Goal: Information Seeking & Learning: Learn about a topic

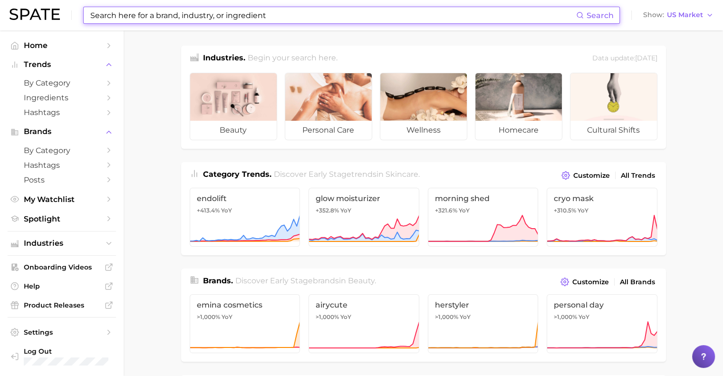
click at [147, 19] on input at bounding box center [332, 15] width 487 height 16
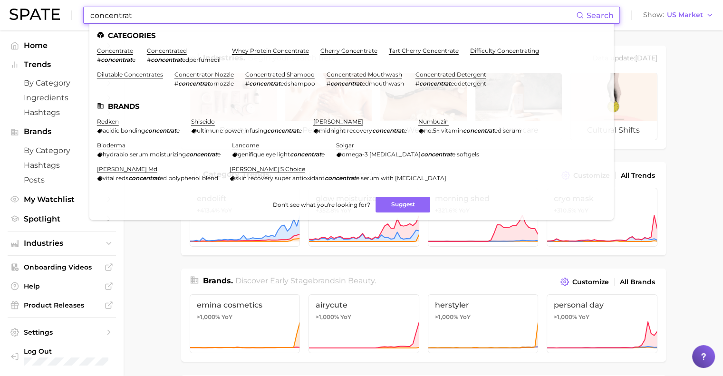
type input "concentrat"
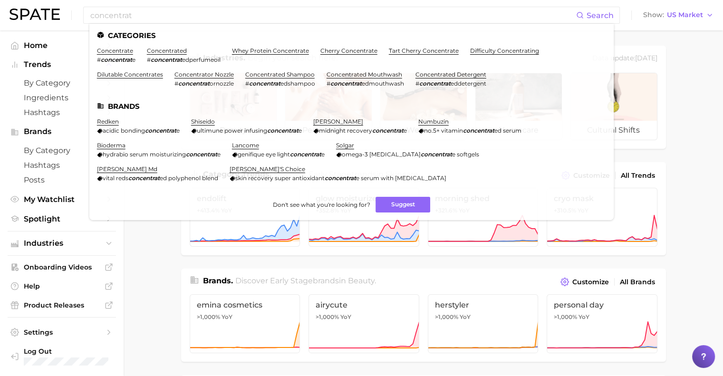
click at [100, 121] on link "redken" at bounding box center [108, 121] width 22 height 7
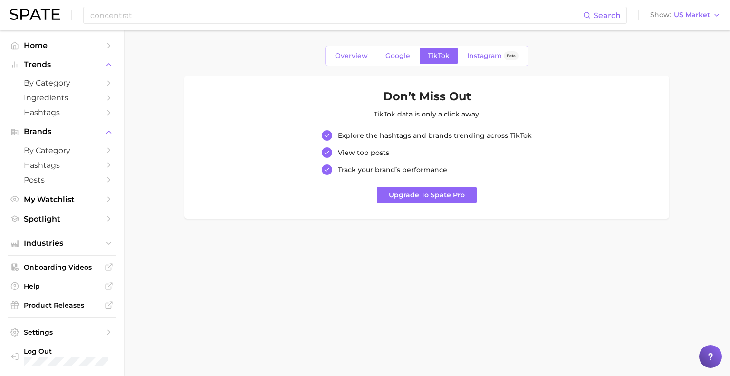
click at [361, 65] on div "Overview Google TikTok Instagram Beta" at bounding box center [426, 56] width 203 height 20
click at [351, 58] on span "Overview" at bounding box center [351, 56] width 33 height 8
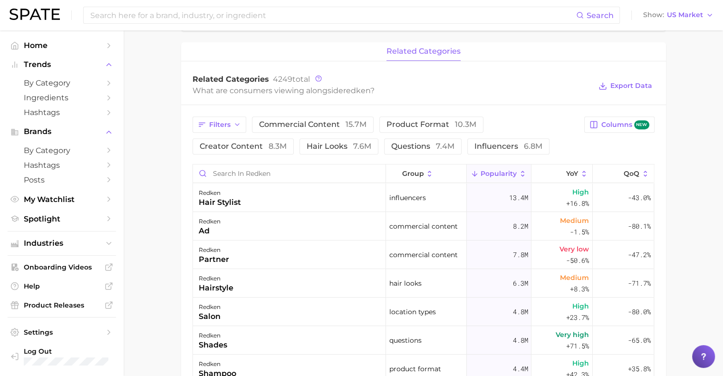
scroll to position [412, 0]
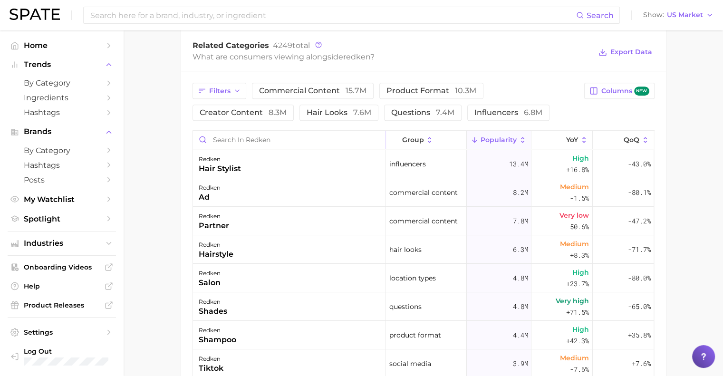
click at [225, 136] on input "Search in redken" at bounding box center [289, 140] width 193 height 18
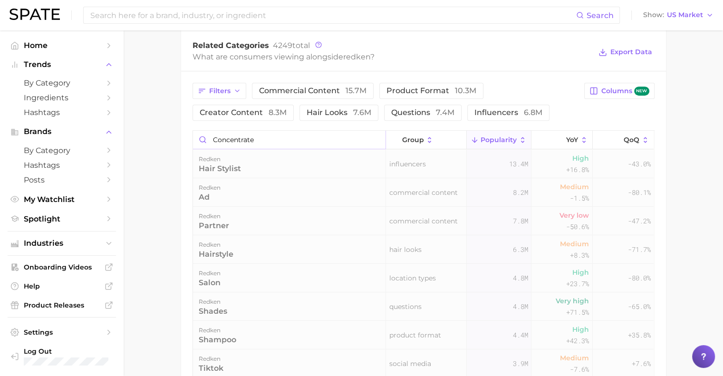
type input "concentrate"
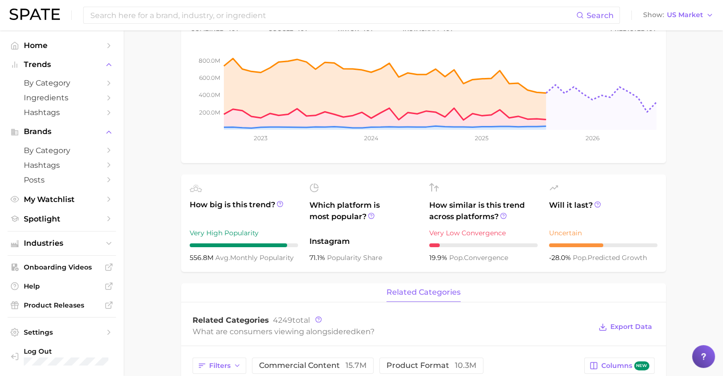
scroll to position [0, 0]
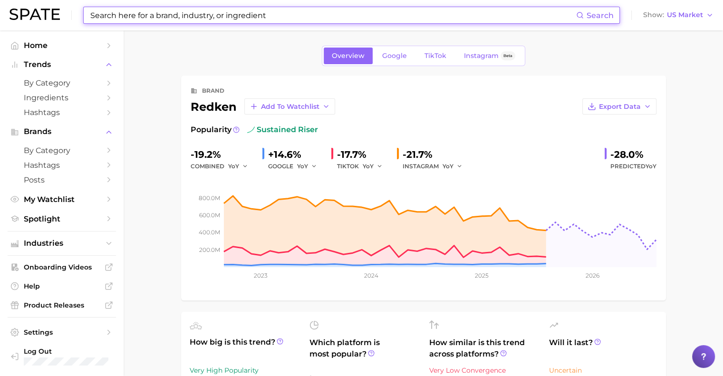
click at [114, 13] on input at bounding box center [332, 15] width 487 height 16
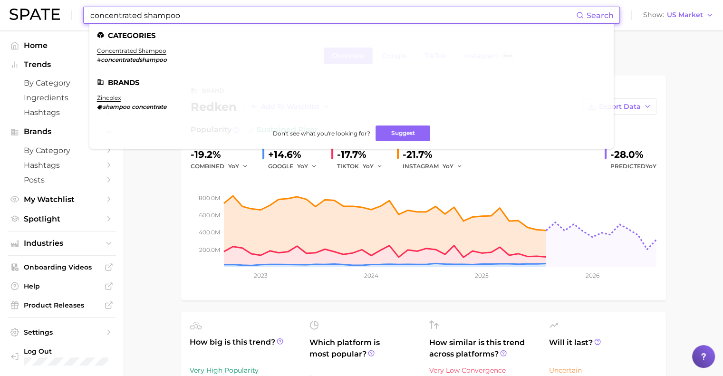
type input "concentrated shampoo"
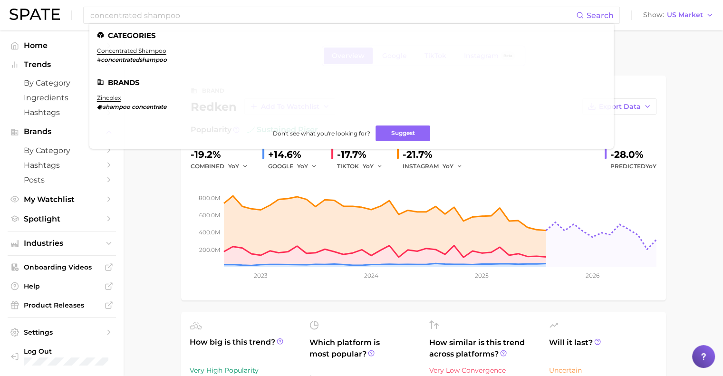
click at [116, 52] on link "concentrated shampoo" at bounding box center [131, 50] width 69 height 7
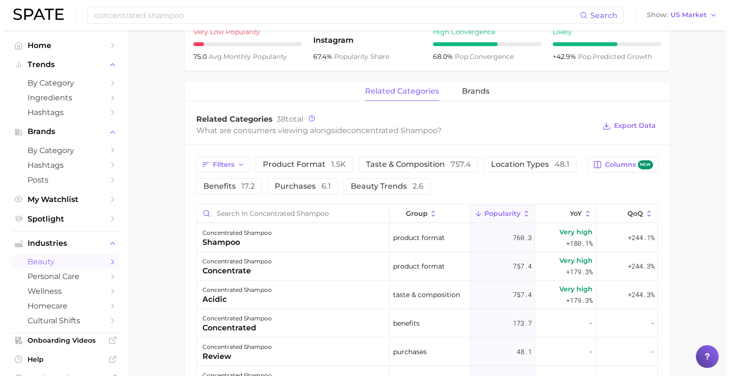
scroll to position [389, 0]
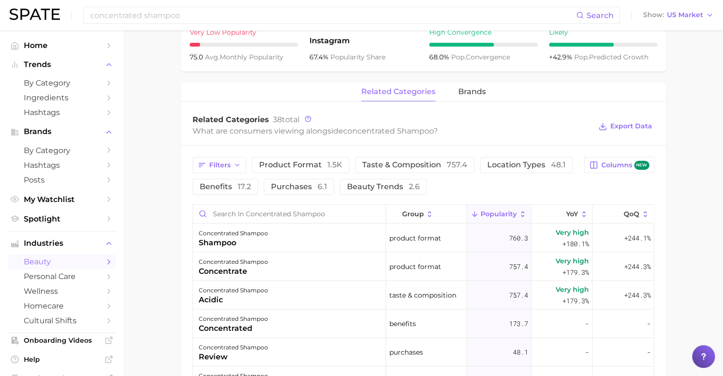
click at [510, 239] on span "760.3" at bounding box center [518, 237] width 19 height 11
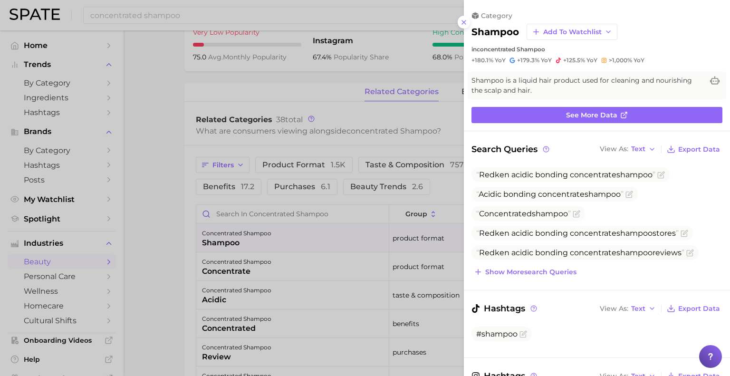
scroll to position [0, 0]
click at [599, 183] on ul "Redken acidic bonding concentrate shampoo Acidic bonding concentrate shampoo Co…" at bounding box center [597, 213] width 251 height 93
click at [585, 176] on span "Redken acidic bonding concentrate shampoo" at bounding box center [565, 174] width 179 height 9
click at [208, 132] on div at bounding box center [365, 188] width 730 height 376
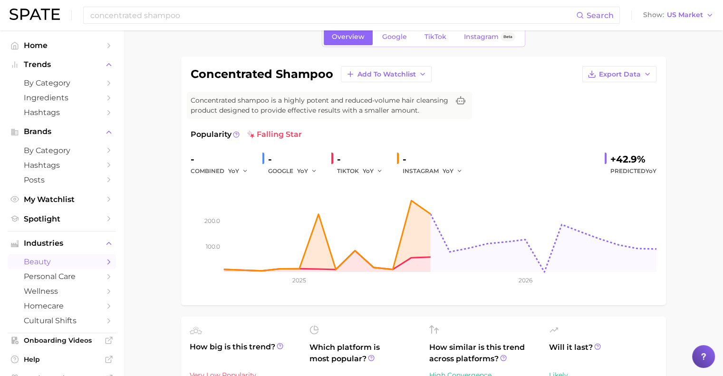
scroll to position [46, 0]
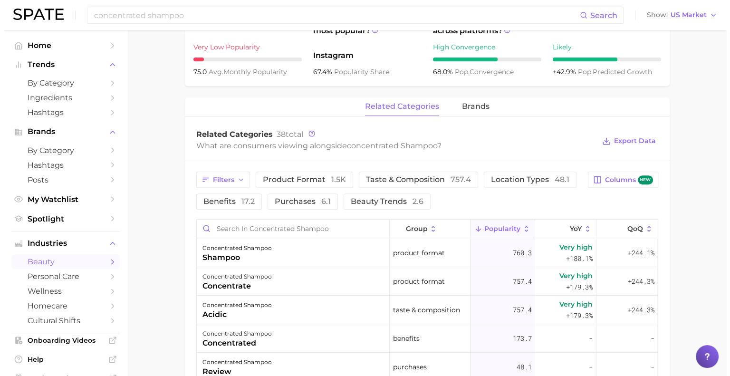
scroll to position [376, 0]
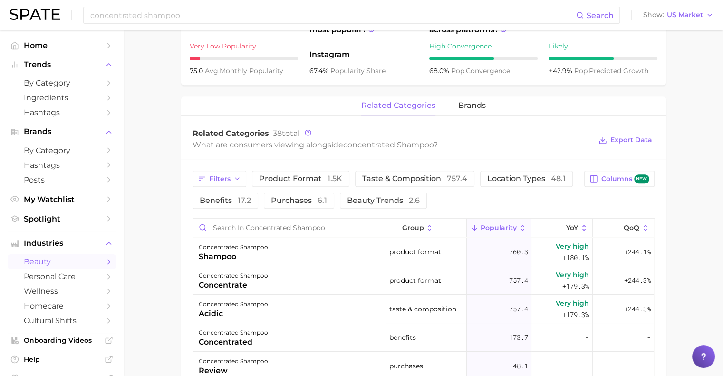
click at [231, 285] on div "concentrate" at bounding box center [233, 285] width 69 height 11
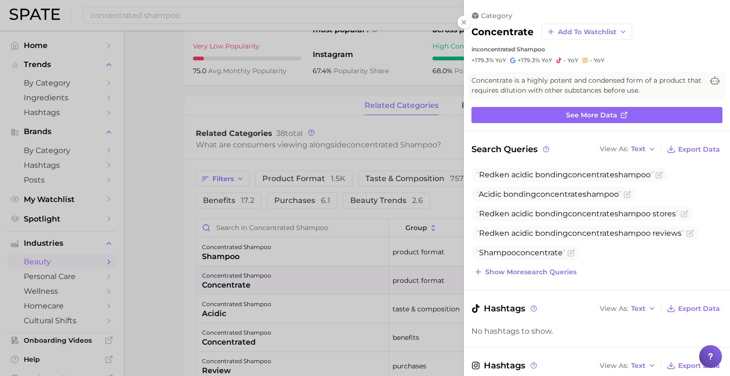
click at [597, 111] on span "See more data" at bounding box center [591, 115] width 51 height 8
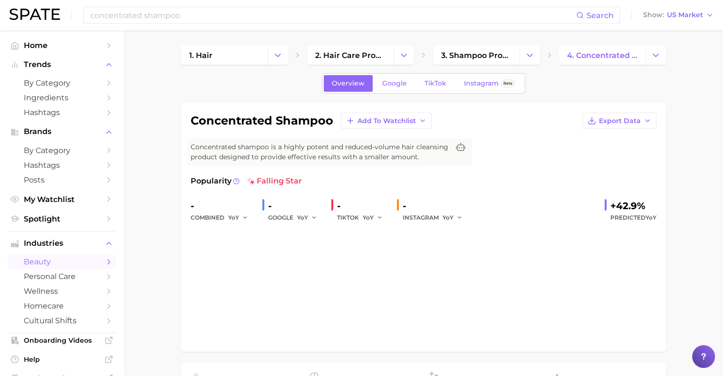
scroll to position [376, 0]
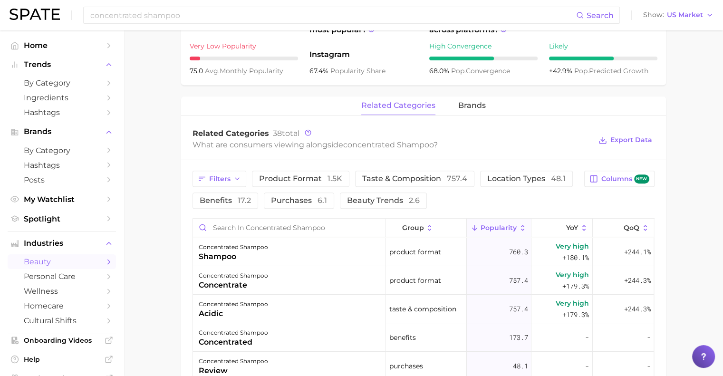
click at [239, 182] on icon "button" at bounding box center [237, 179] width 8 height 8
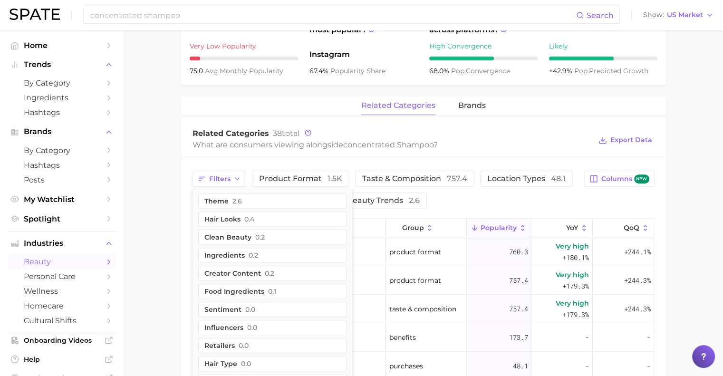
click at [247, 233] on button "clean beauty 0.2" at bounding box center [272, 237] width 148 height 15
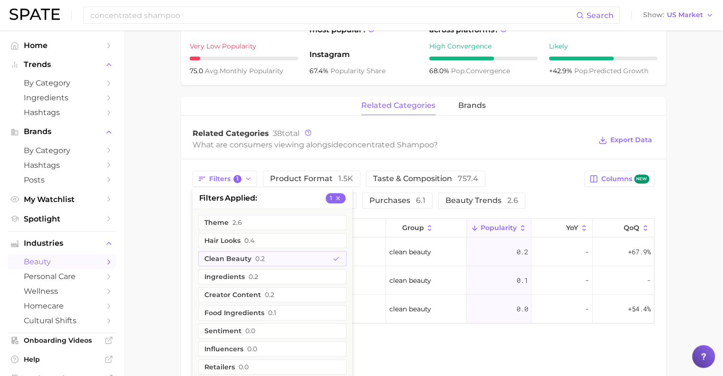
click at [125, 190] on main "1. hair 2. hair care products 3. shampoo products 4. concentrated shampoo Overv…" at bounding box center [424, 57] width 600 height 804
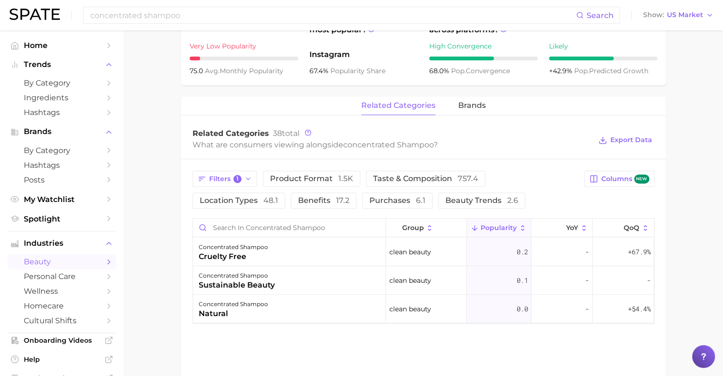
click at [230, 172] on button "Filters 1" at bounding box center [225, 179] width 65 height 16
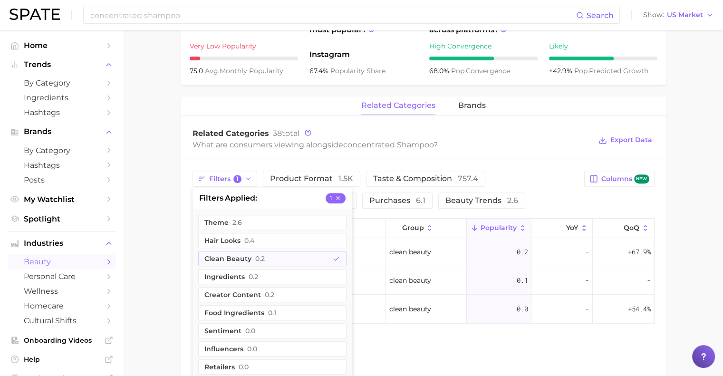
click at [253, 262] on button "clean beauty 0.2" at bounding box center [272, 258] width 148 height 15
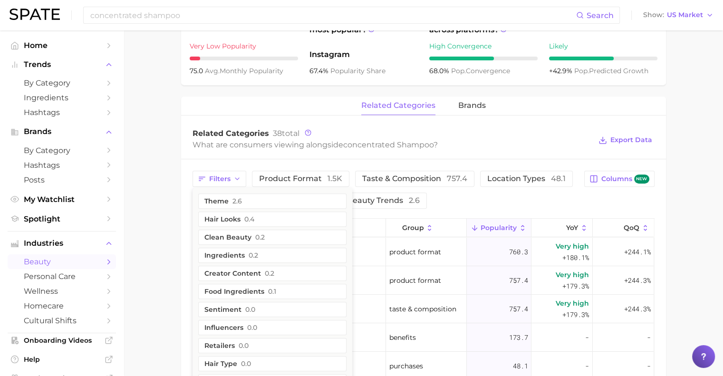
click at [161, 223] on main "1. hair 2. hair care products 3. shampoo products 4. concentrated shampoo Overv…" at bounding box center [424, 154] width 600 height 998
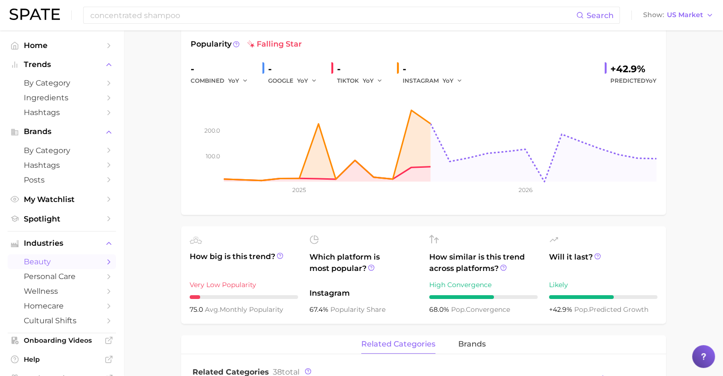
scroll to position [318, 0]
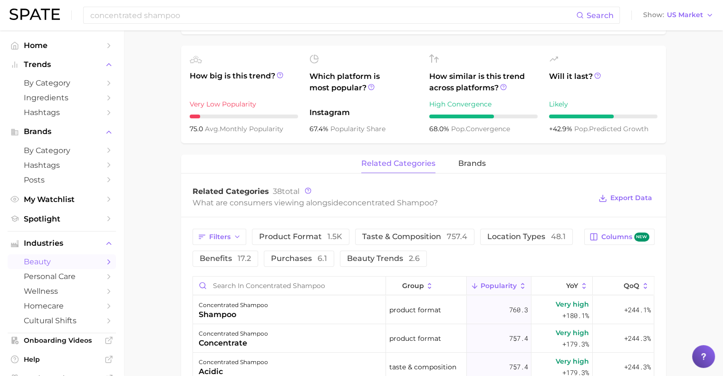
click at [696, 169] on main "1. hair 2. hair care products 3. shampoo products 4. concentrated shampoo Overv…" at bounding box center [424, 212] width 600 height 998
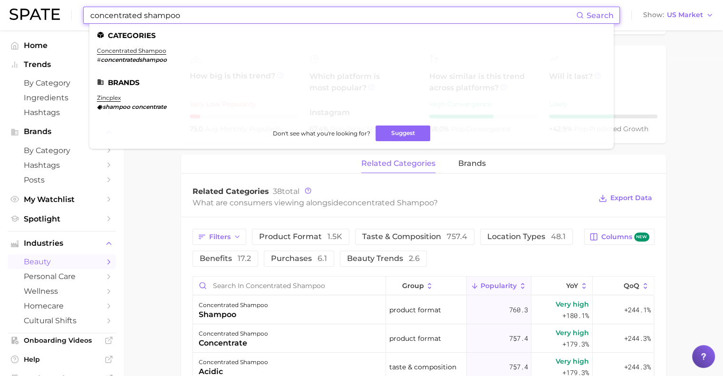
click at [136, 15] on input "concentrated shampoo" at bounding box center [332, 15] width 487 height 16
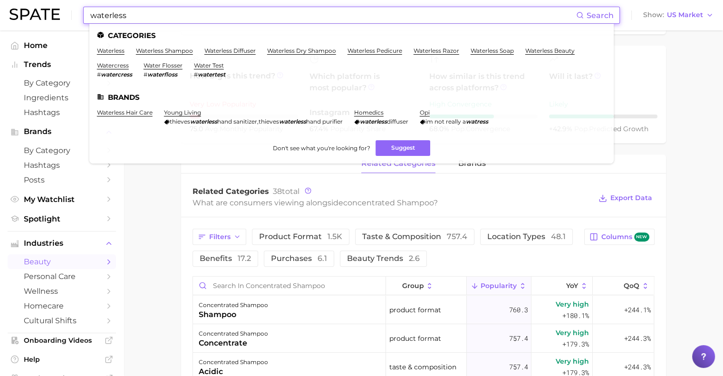
click at [155, 52] on link "waterless shampoo" at bounding box center [164, 50] width 57 height 7
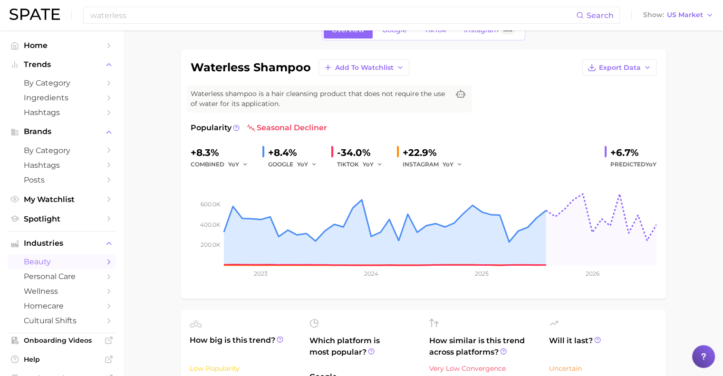
scroll to position [53, 0]
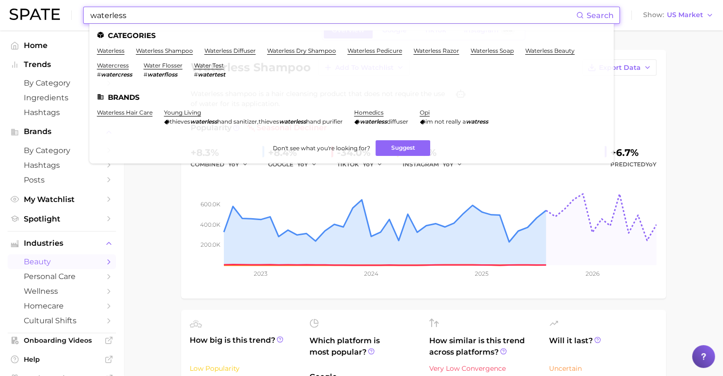
click at [138, 17] on input "waterless" at bounding box center [332, 15] width 487 height 16
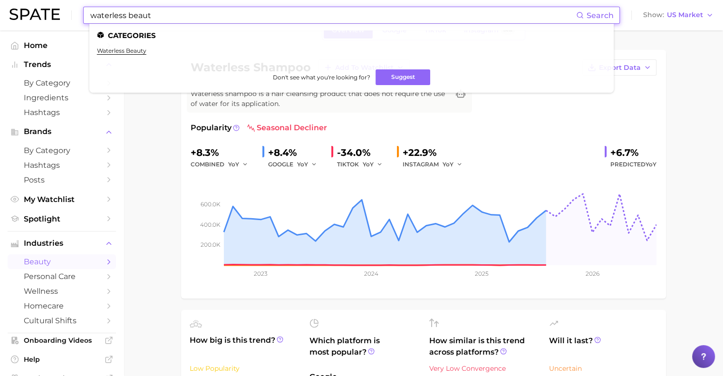
type input "waterless beaut"
